Goal: Information Seeking & Learning: Learn about a topic

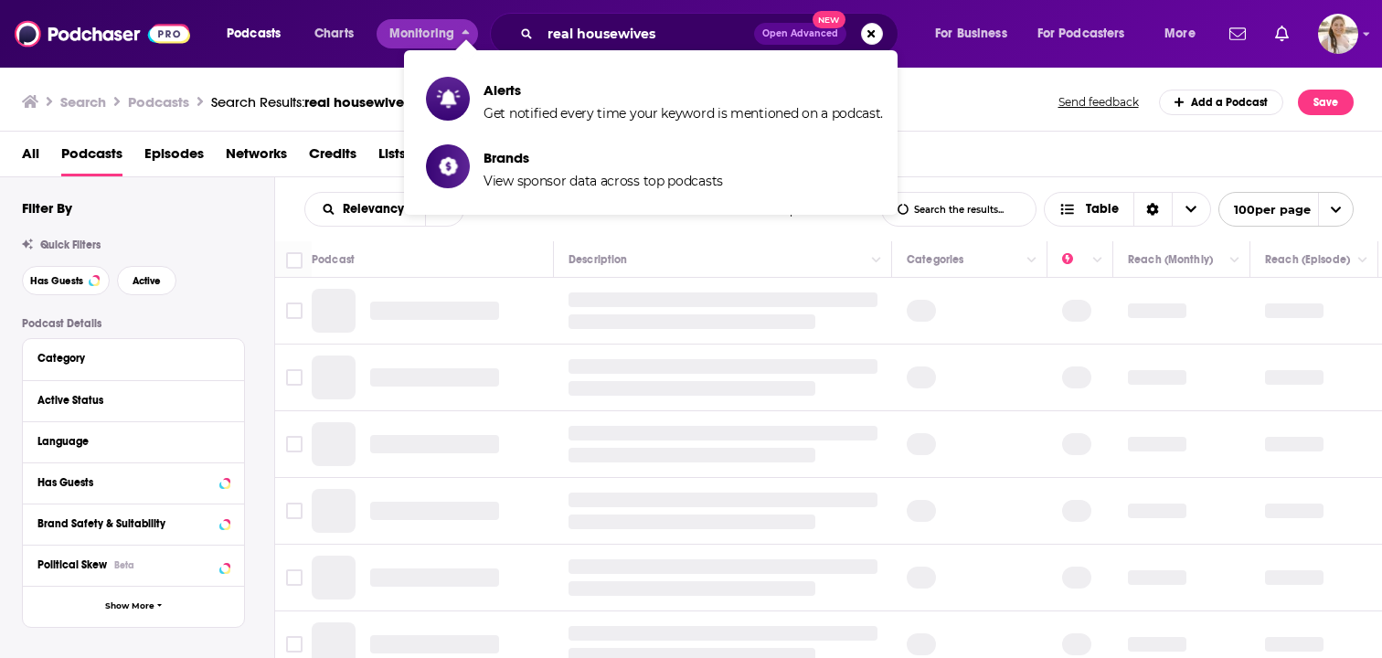
click at [578, 14] on div "real housewives Open Advanced New" at bounding box center [694, 34] width 408 height 42
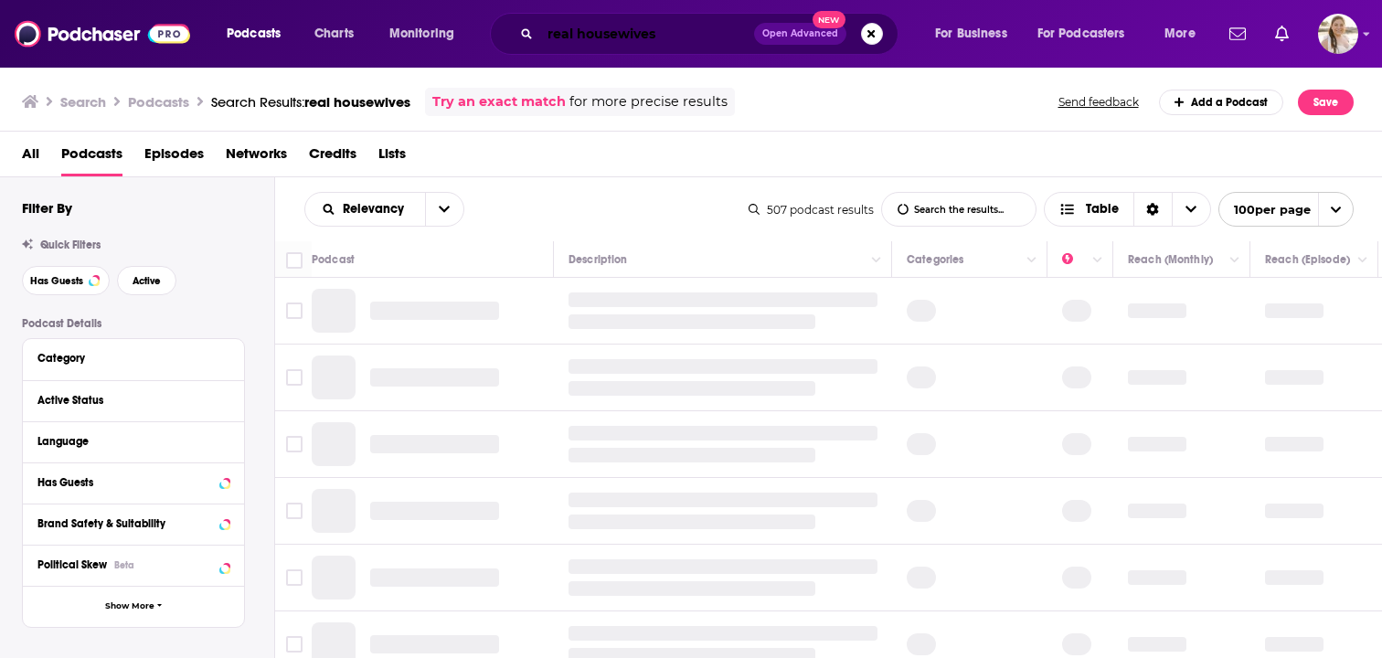
click at [576, 27] on input "real housewives" at bounding box center [647, 33] width 214 height 29
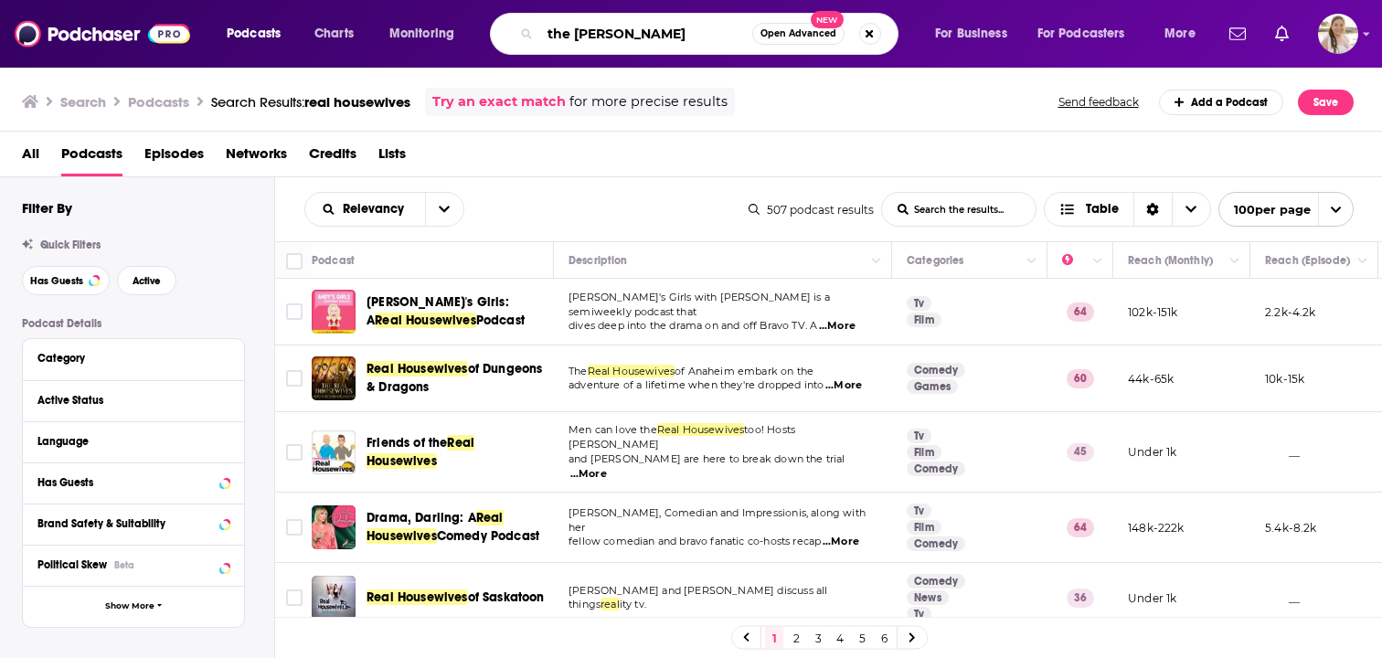
type input "the [PERSON_NAME]"
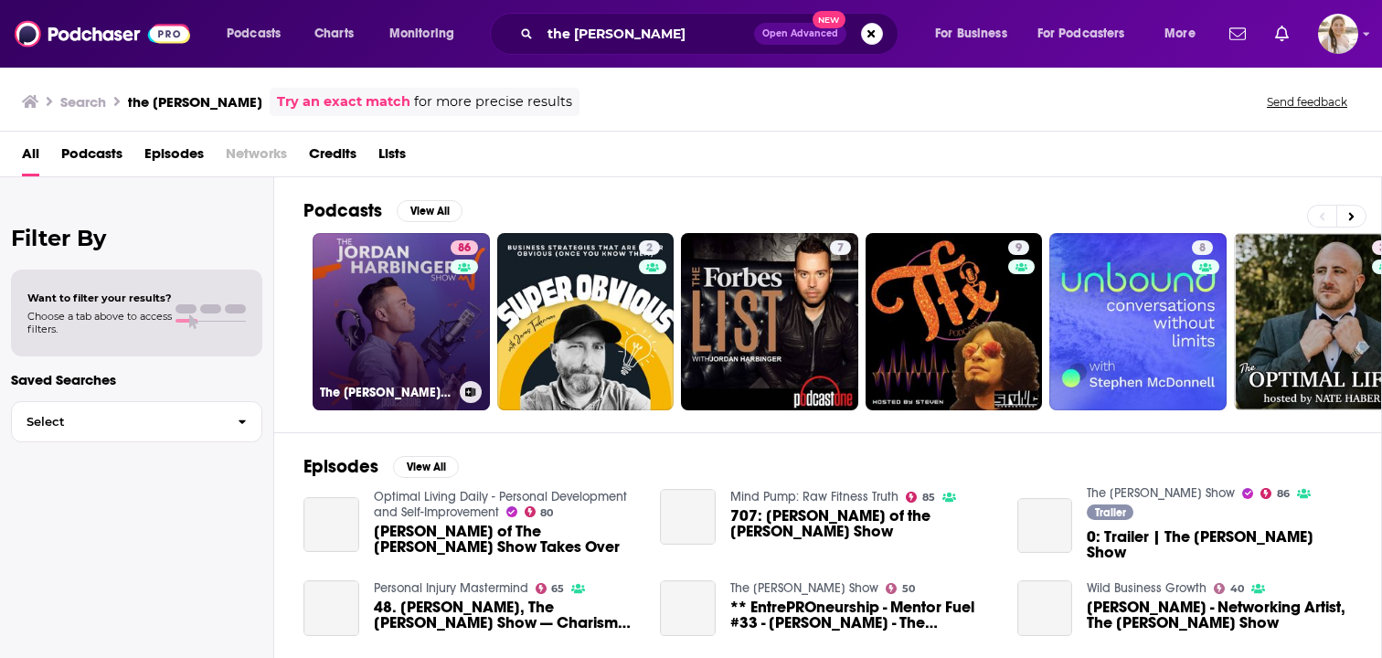
click at [395, 336] on link "86 The [PERSON_NAME] Show" at bounding box center [401, 321] width 177 height 177
